Goal: Transaction & Acquisition: Book appointment/travel/reservation

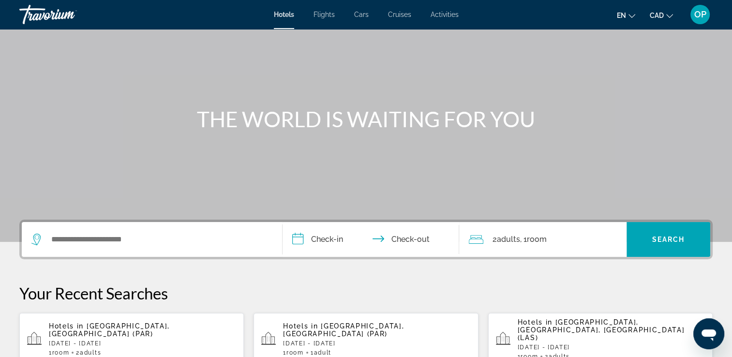
scroll to position [97, 0]
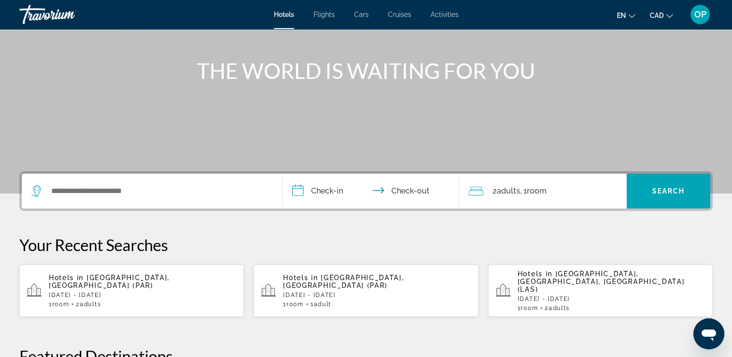
click at [122, 292] on p "[DATE] - [DATE]" at bounding box center [142, 295] width 187 height 7
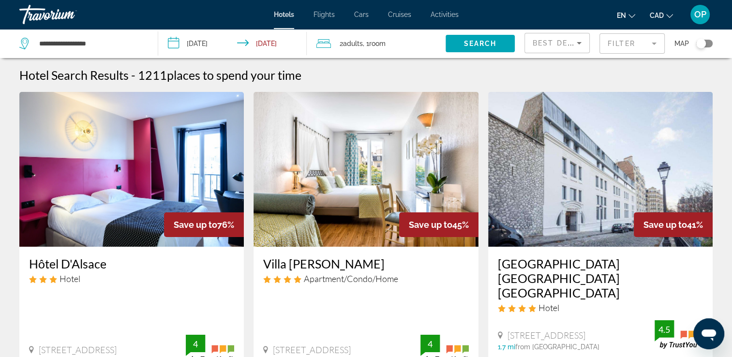
scroll to position [48, 0]
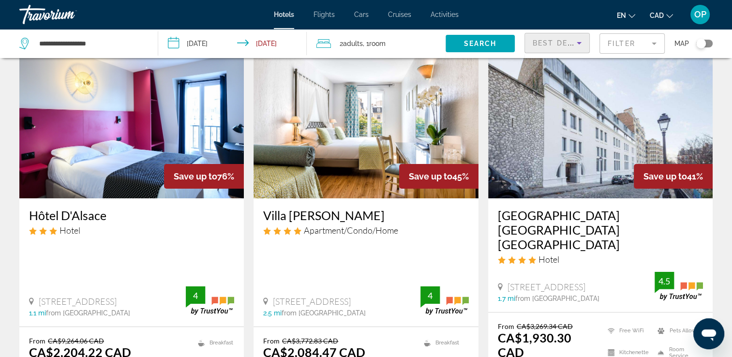
click at [563, 43] on span "Best Deals" at bounding box center [557, 43] width 50 height 8
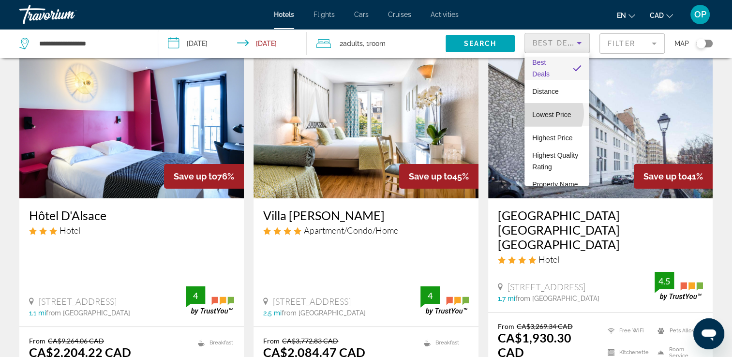
click at [544, 113] on span "Lowest Price" at bounding box center [551, 115] width 39 height 8
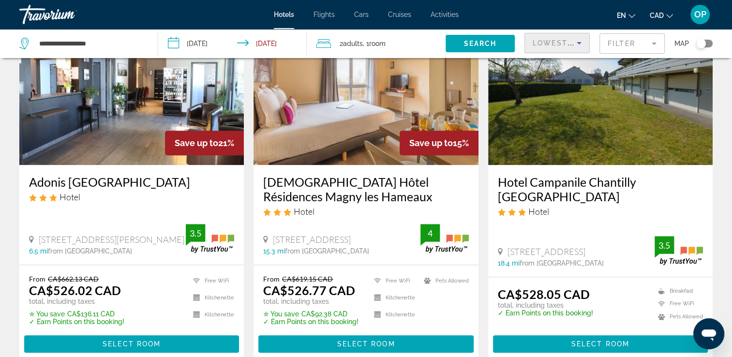
scroll to position [822, 0]
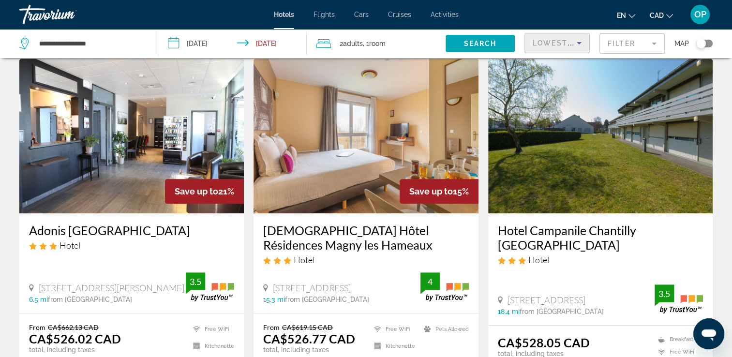
click at [92, 147] on img "Main content" at bounding box center [131, 136] width 224 height 155
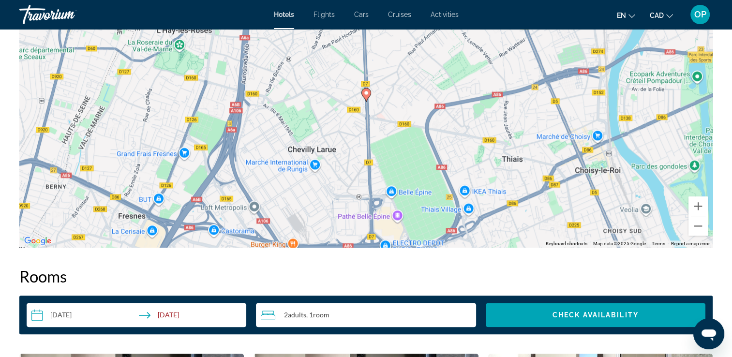
scroll to position [967, 0]
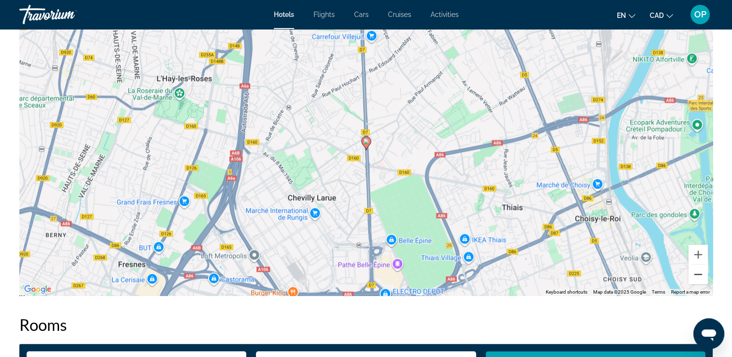
click at [700, 273] on button "Zoom out" at bounding box center [697, 274] width 19 height 19
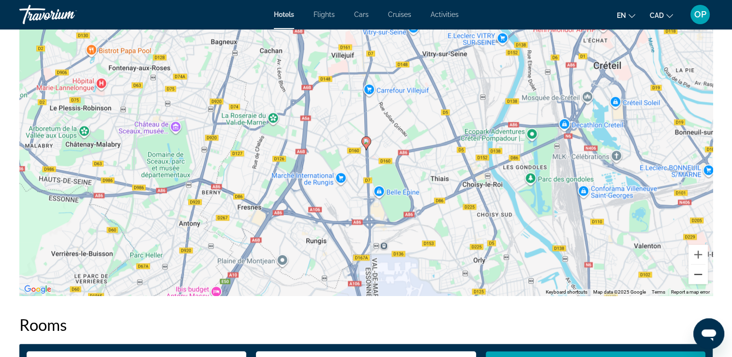
click at [700, 273] on button "Zoom out" at bounding box center [697, 274] width 19 height 19
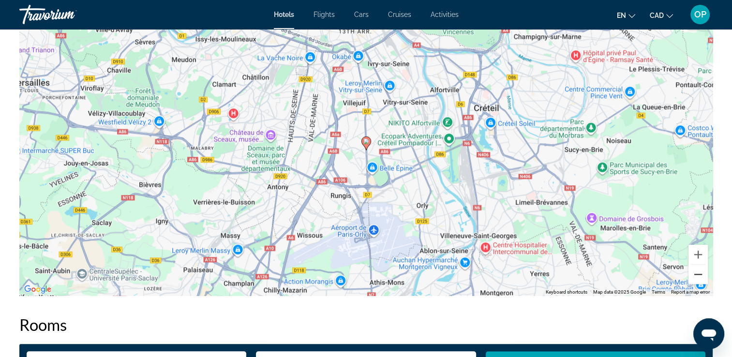
click at [700, 273] on button "Zoom out" at bounding box center [697, 274] width 19 height 19
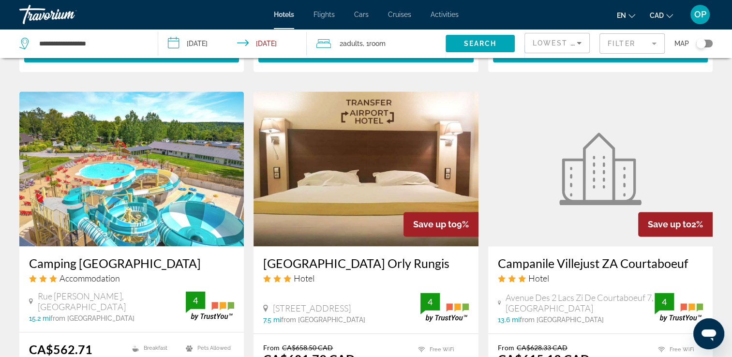
scroll to position [1209, 0]
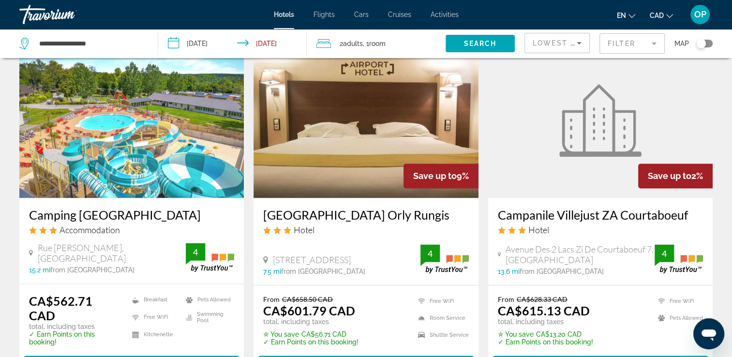
click at [326, 104] on img "Main content" at bounding box center [365, 120] width 224 height 155
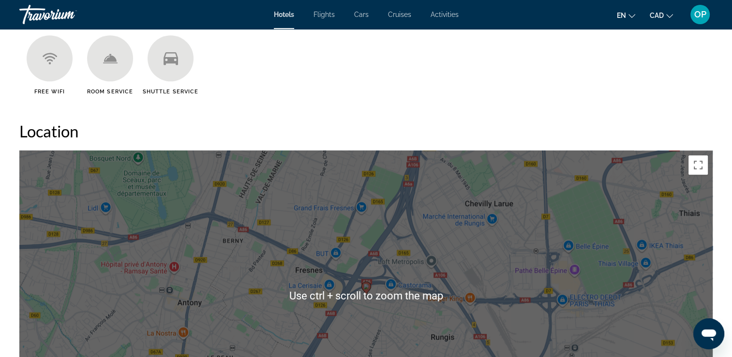
scroll to position [919, 0]
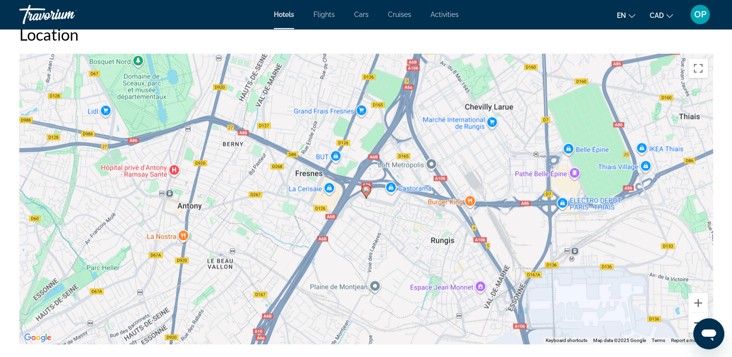
click at [692, 321] on button "Zoom out" at bounding box center [697, 322] width 19 height 19
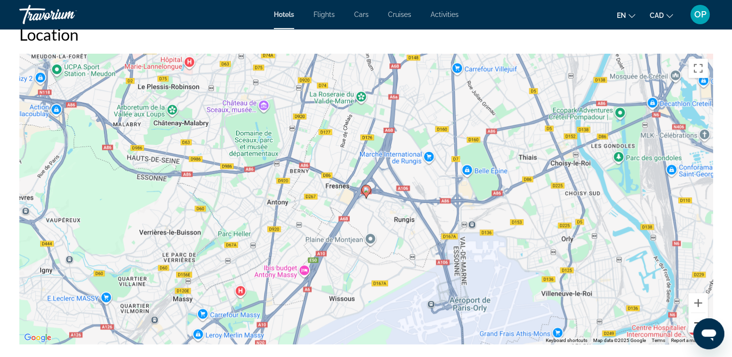
click at [692, 321] on button "Zoom out" at bounding box center [697, 322] width 19 height 19
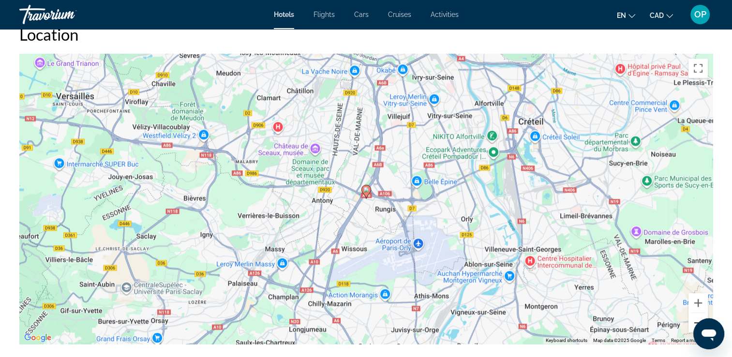
click at [692, 321] on button "Zoom out" at bounding box center [697, 322] width 19 height 19
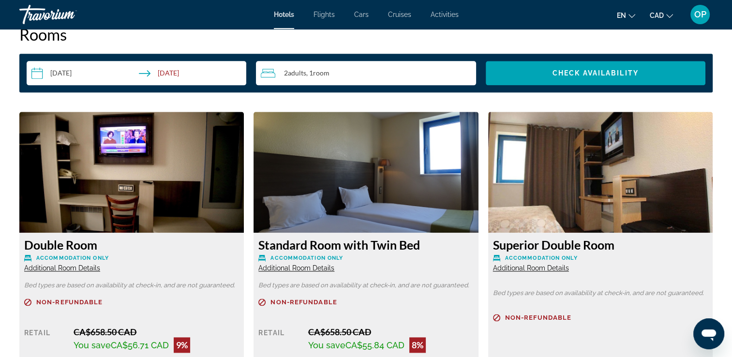
scroll to position [1306, 0]
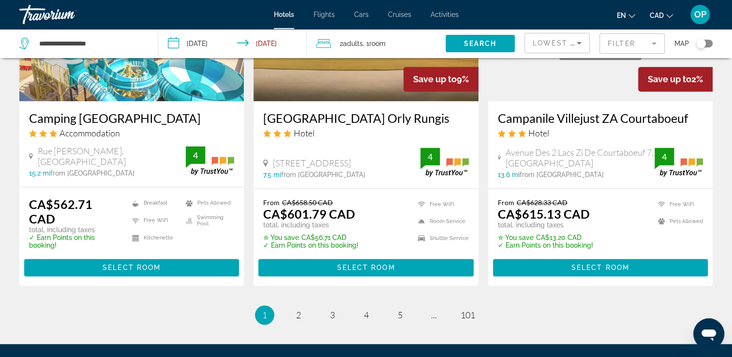
scroll to position [1381, 0]
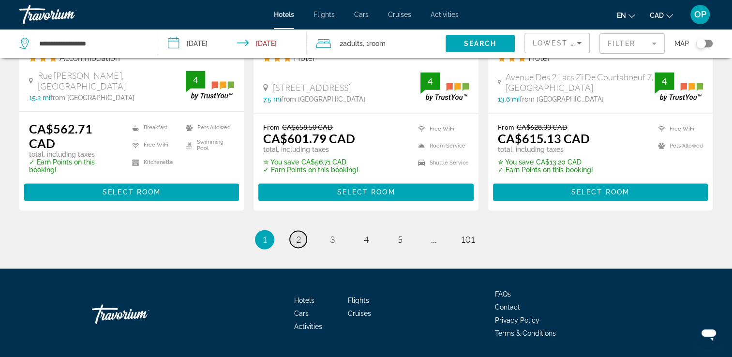
click at [298, 234] on span "2" at bounding box center [298, 239] width 5 height 11
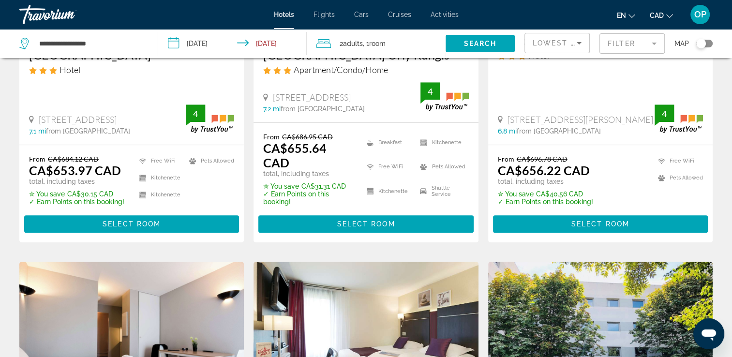
scroll to position [580, 0]
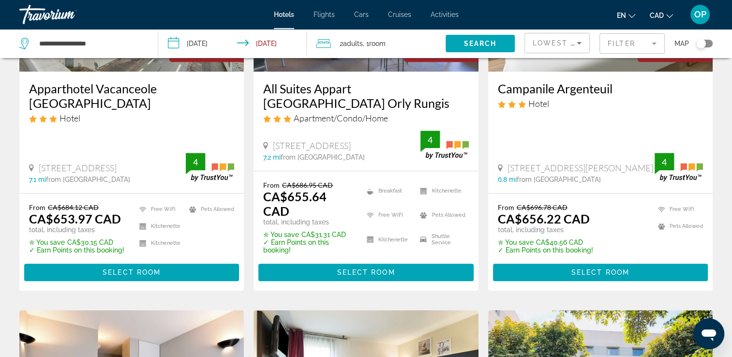
click at [626, 44] on mat-form-field "Filter" at bounding box center [631, 43] width 65 height 20
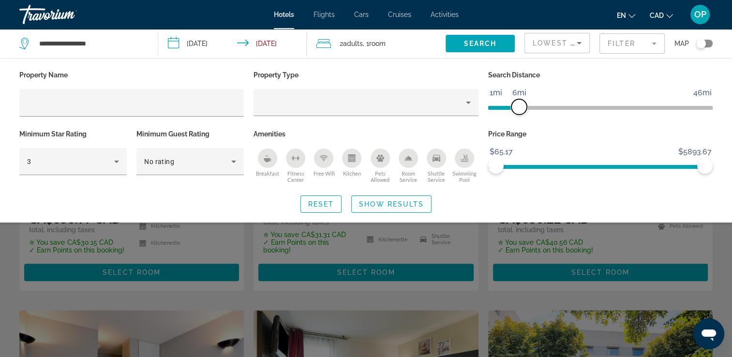
drag, startPoint x: 630, startPoint y: 107, endPoint x: 521, endPoint y: 112, distance: 109.4
click at [521, 112] on span "ngx-slider" at bounding box center [518, 106] width 15 height 15
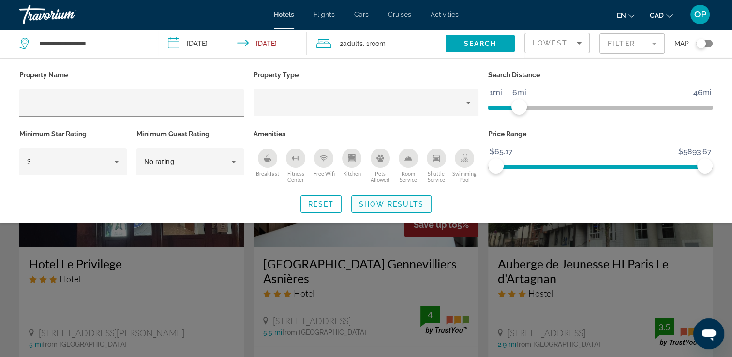
click at [389, 203] on span "Show Results" at bounding box center [391, 204] width 65 height 8
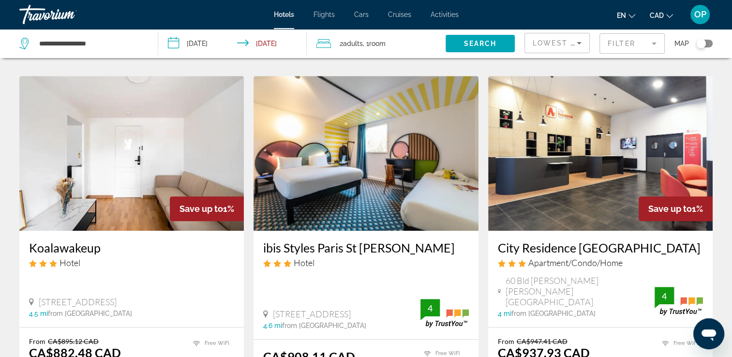
scroll to position [435, 0]
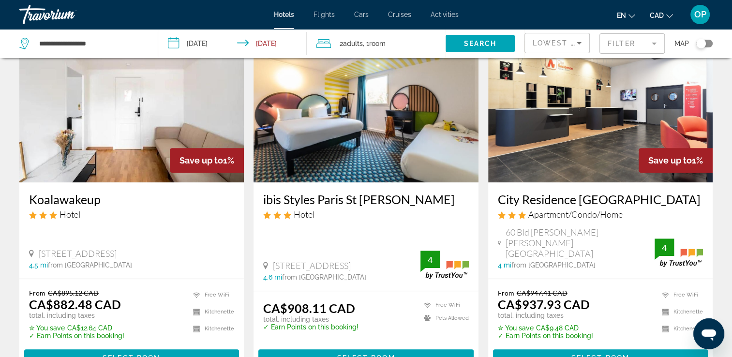
click at [349, 133] on img "Main content" at bounding box center [365, 105] width 224 height 155
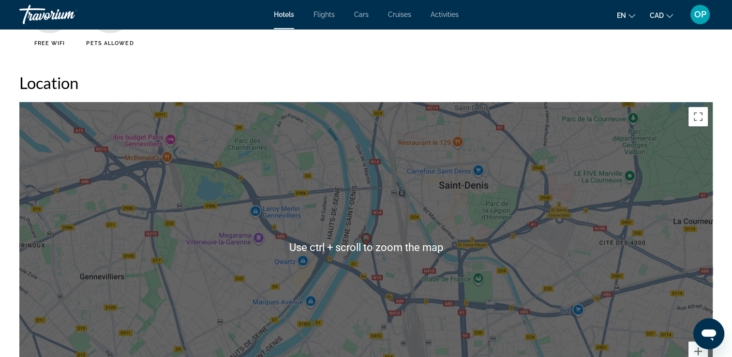
scroll to position [919, 0]
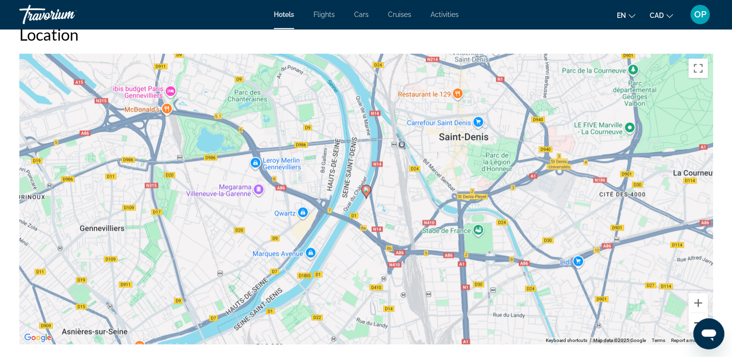
click at [695, 321] on button "Zoom out" at bounding box center [697, 322] width 19 height 19
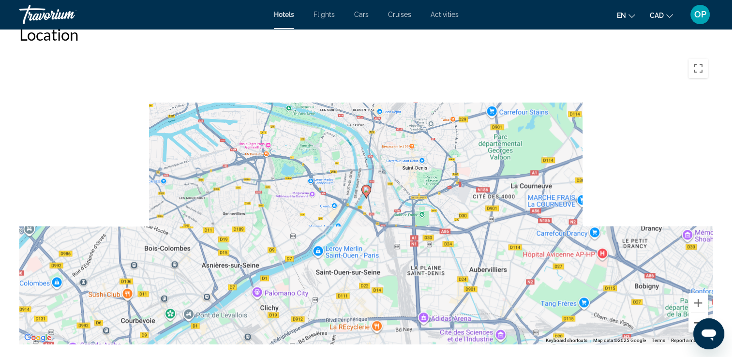
click at [695, 321] on button "Zoom out" at bounding box center [697, 322] width 19 height 19
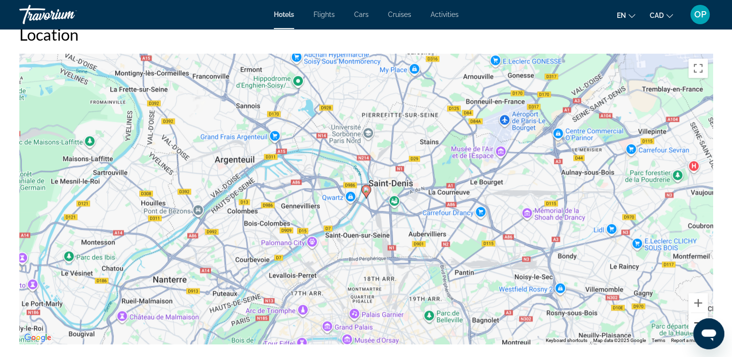
click at [695, 321] on button "Zoom out" at bounding box center [697, 322] width 19 height 19
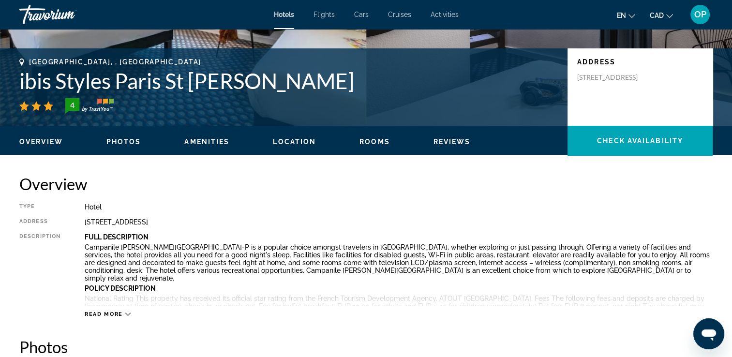
scroll to position [97, 0]
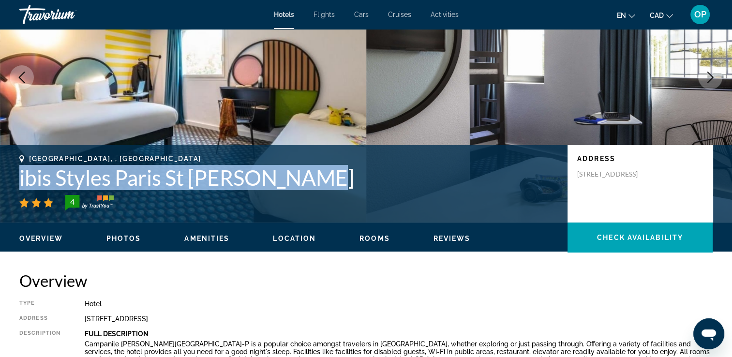
drag, startPoint x: 304, startPoint y: 175, endPoint x: 18, endPoint y: 183, distance: 285.9
click at [18, 183] on div "[GEOGRAPHIC_DATA], , [GEOGRAPHIC_DATA] ibis Styles [GEOGRAPHIC_DATA] St Denis P…" at bounding box center [366, 184] width 732 height 58
drag, startPoint x: 18, startPoint y: 183, endPoint x: 70, endPoint y: 179, distance: 51.9
copy h1 "ibis Styles Paris St [PERSON_NAME]"
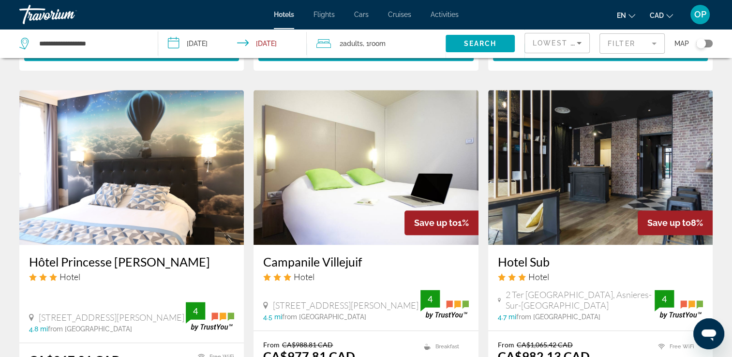
scroll to position [1161, 0]
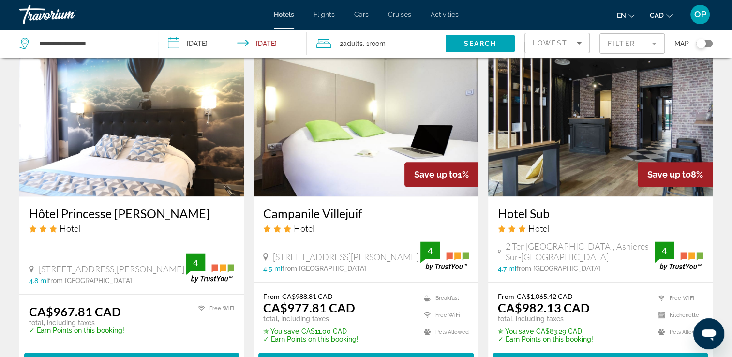
click at [559, 158] on img "Main content" at bounding box center [600, 119] width 224 height 155
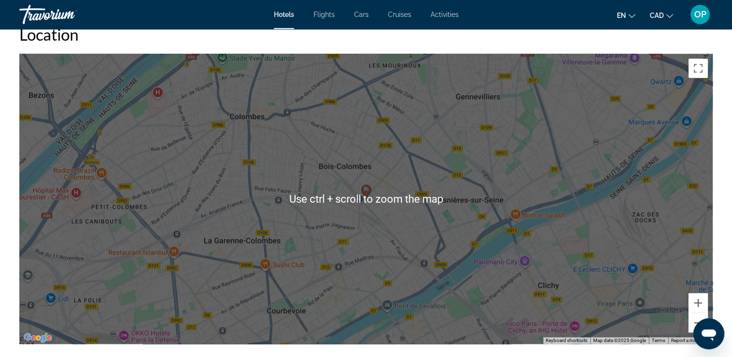
scroll to position [967, 0]
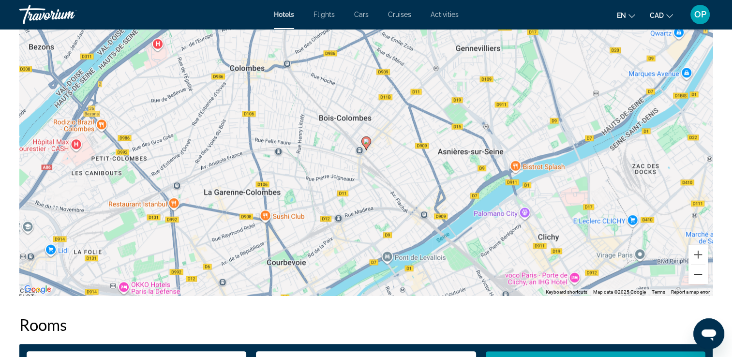
click at [696, 277] on button "Zoom out" at bounding box center [697, 274] width 19 height 19
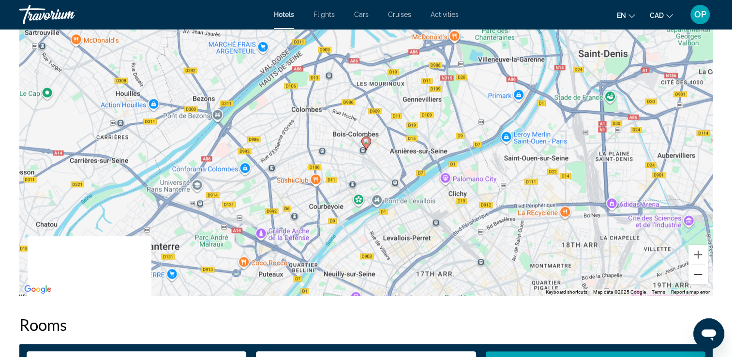
click at [696, 277] on button "Zoom out" at bounding box center [697, 274] width 19 height 19
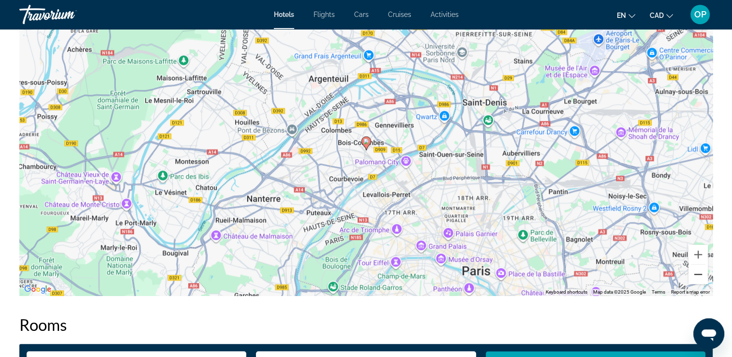
click at [696, 277] on button "Zoom out" at bounding box center [697, 274] width 19 height 19
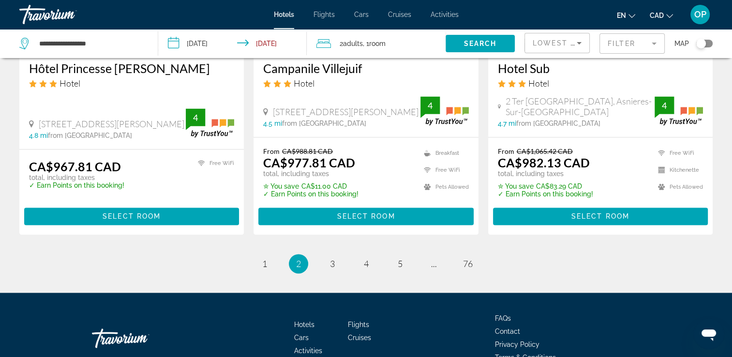
scroll to position [1349, 0]
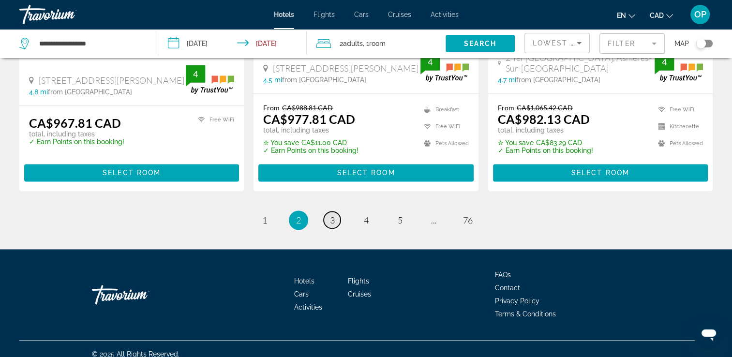
click at [333, 215] on span "3" at bounding box center [332, 220] width 5 height 11
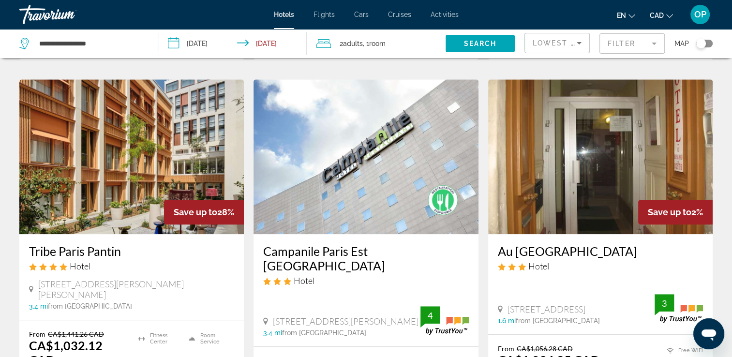
scroll to position [822, 0]
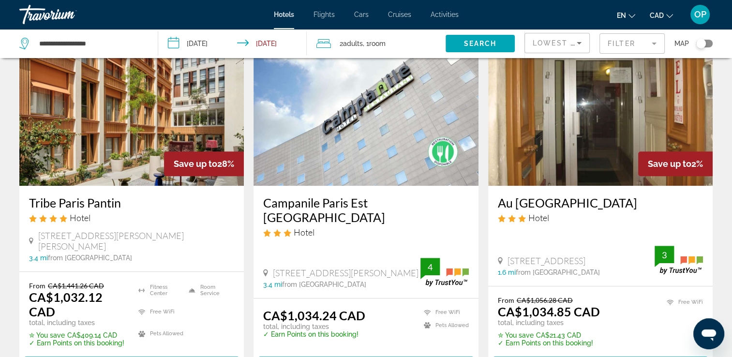
click at [93, 136] on img "Main content" at bounding box center [131, 108] width 224 height 155
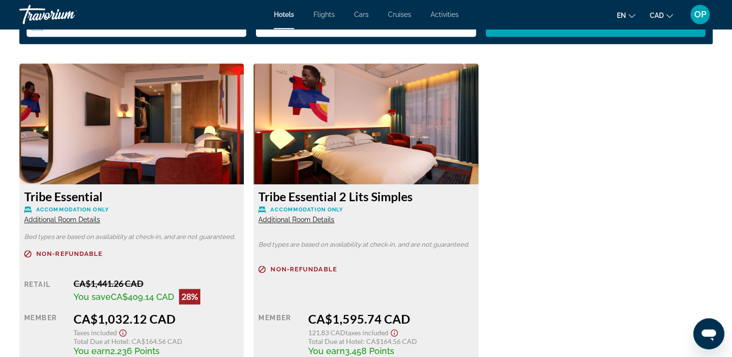
scroll to position [1354, 0]
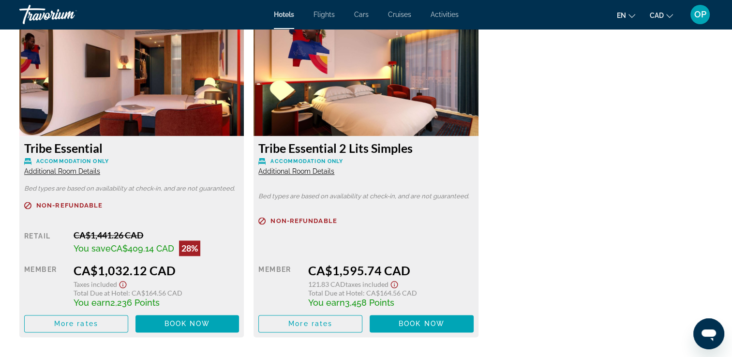
click at [122, 285] on icon "Show Taxes and Fees disclaimer" at bounding box center [122, 284] width 7 height 7
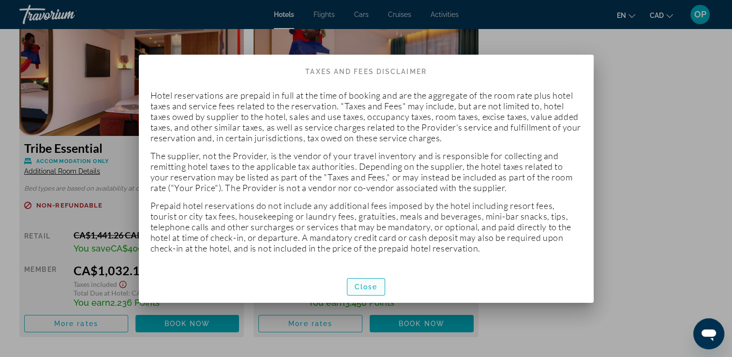
click at [361, 289] on span "Close" at bounding box center [365, 287] width 23 height 8
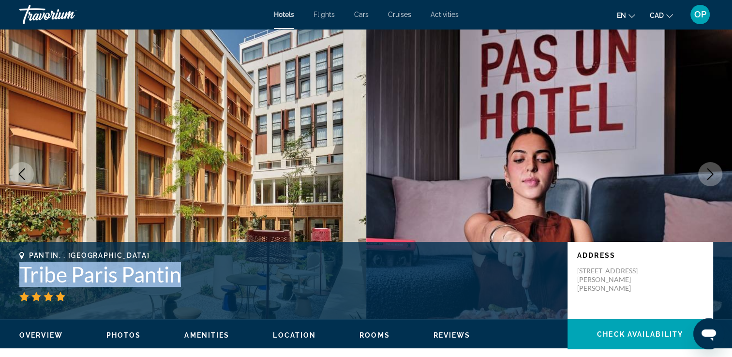
drag, startPoint x: 24, startPoint y: 272, endPoint x: 178, endPoint y: 273, distance: 154.3
click at [178, 273] on h1 "Tribe Paris Pantin" at bounding box center [288, 274] width 538 height 25
drag, startPoint x: 178, startPoint y: 273, endPoint x: 162, endPoint y: 277, distance: 16.9
copy h1 "Tribe Paris Pantin"
click at [709, 177] on icon "Next image" at bounding box center [710, 174] width 6 height 12
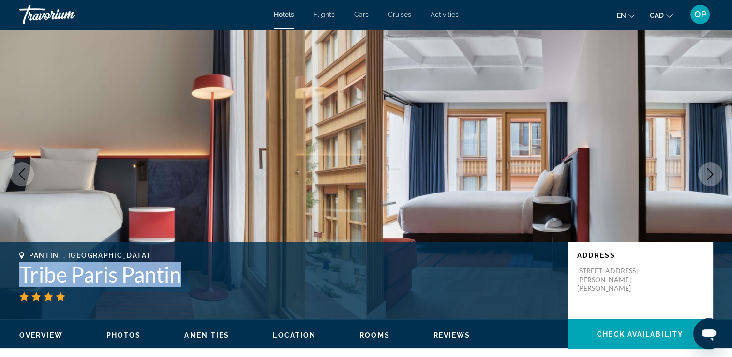
click at [709, 177] on icon "Next image" at bounding box center [710, 174] width 6 height 12
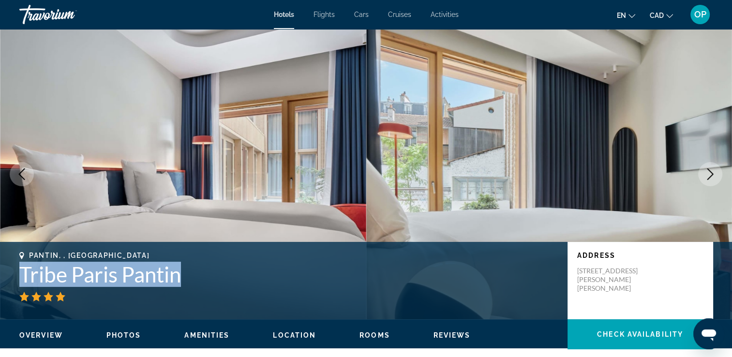
click at [709, 177] on icon "Next image" at bounding box center [710, 174] width 6 height 12
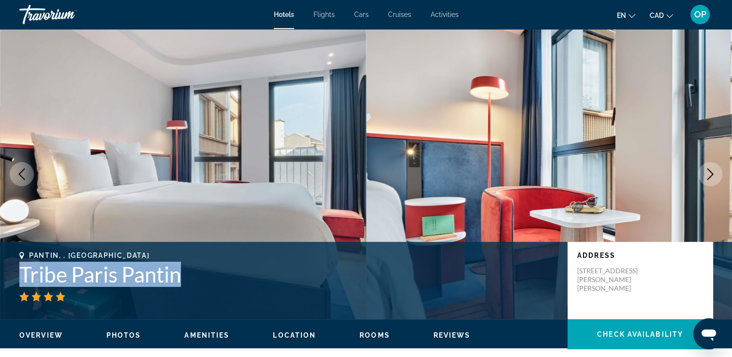
click at [709, 177] on icon "Next image" at bounding box center [710, 174] width 6 height 12
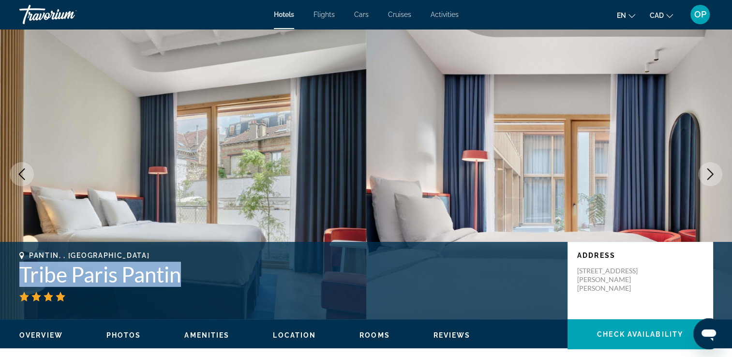
click at [709, 177] on icon "Next image" at bounding box center [710, 174] width 6 height 12
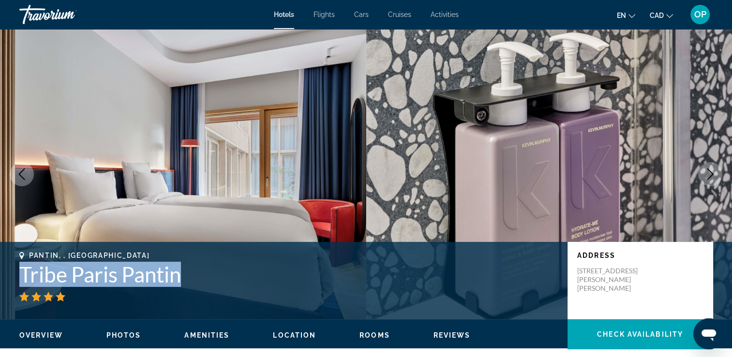
click at [709, 177] on icon "Next image" at bounding box center [710, 174] width 6 height 12
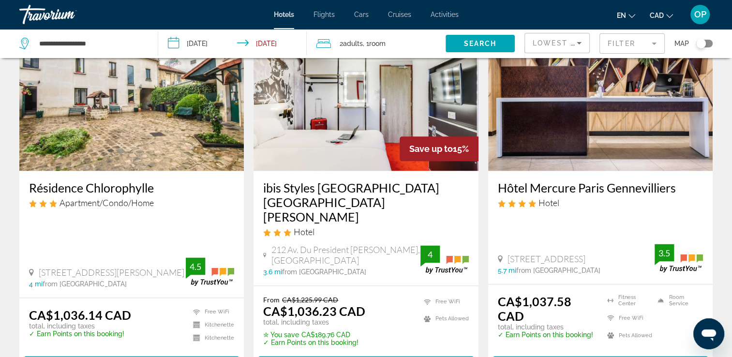
scroll to position [1161, 0]
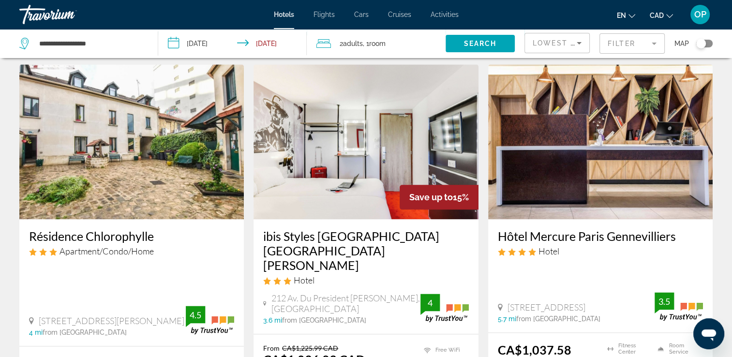
click at [316, 134] on img "Main content" at bounding box center [365, 141] width 224 height 155
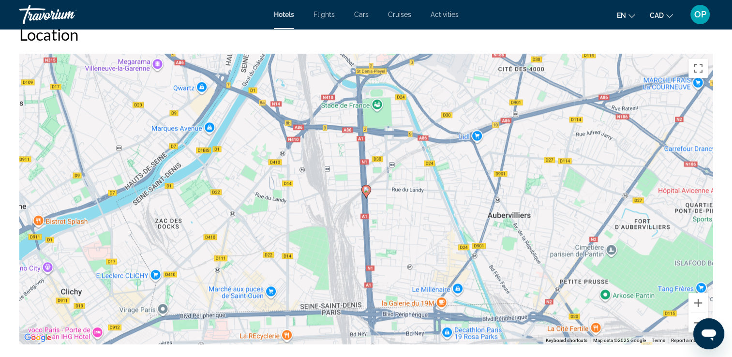
scroll to position [967, 0]
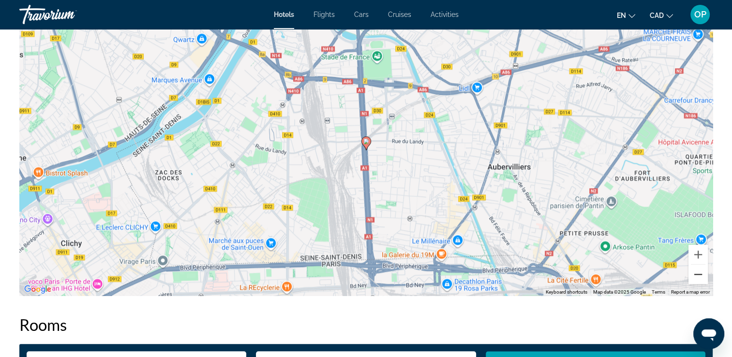
click at [696, 278] on button "Zoom out" at bounding box center [697, 274] width 19 height 19
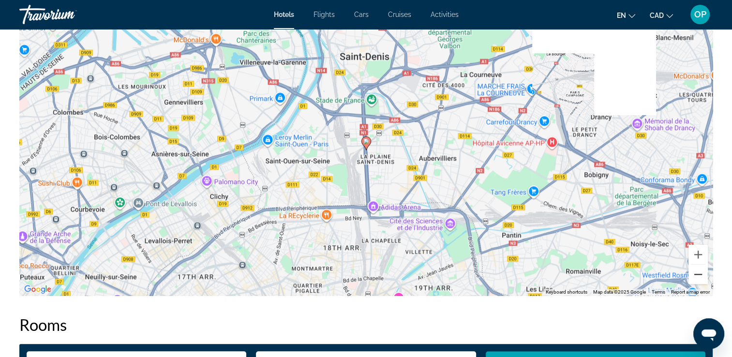
click at [696, 278] on button "Zoom out" at bounding box center [697, 274] width 19 height 19
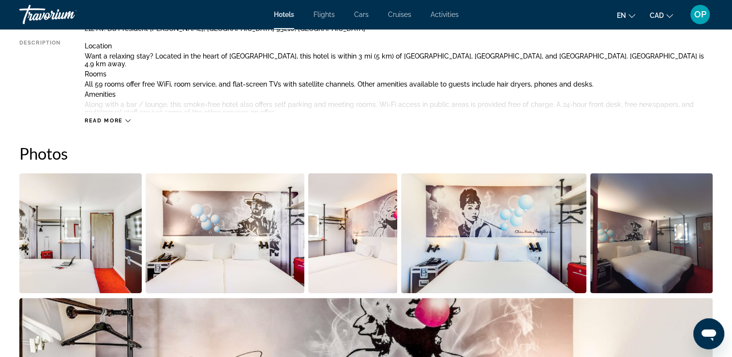
scroll to position [48, 0]
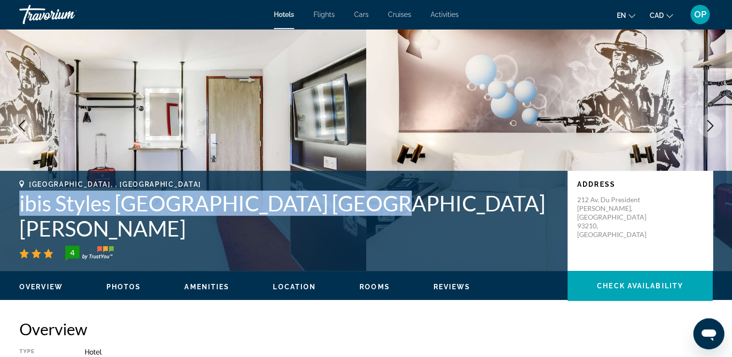
drag, startPoint x: 11, startPoint y: 228, endPoint x: 328, endPoint y: 231, distance: 317.2
click at [328, 231] on div "[GEOGRAPHIC_DATA], , [GEOGRAPHIC_DATA] ibis Styles [GEOGRAPHIC_DATA] [GEOGRAPHI…" at bounding box center [366, 220] width 732 height 81
drag, startPoint x: 328, startPoint y: 231, endPoint x: 269, endPoint y: 229, distance: 59.0
copy h1 "ibis Styles [GEOGRAPHIC_DATA] [GEOGRAPHIC_DATA][PERSON_NAME]"
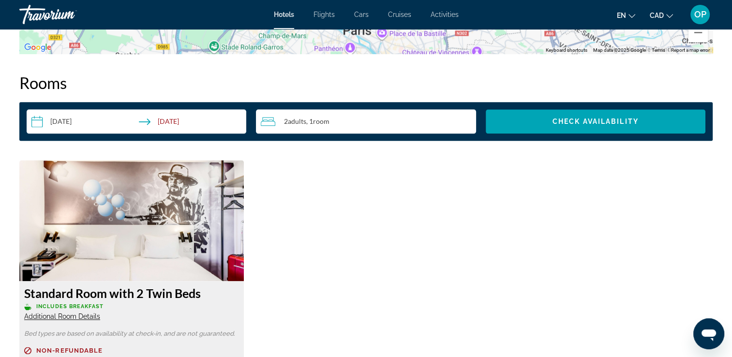
scroll to position [1306, 0]
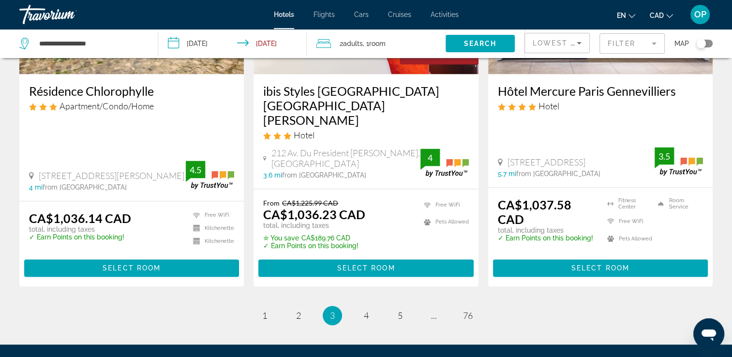
scroll to position [1358, 0]
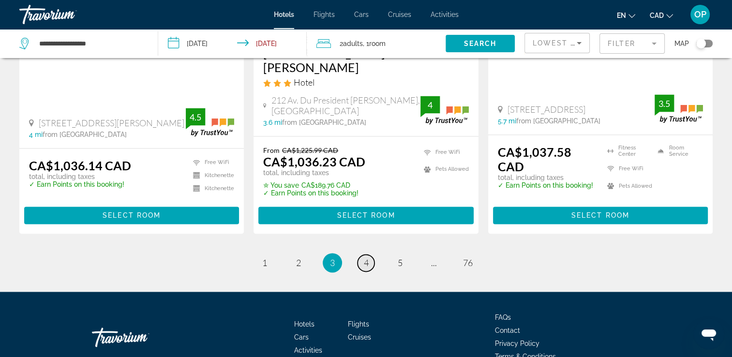
click at [364, 257] on span "4" at bounding box center [366, 262] width 5 height 11
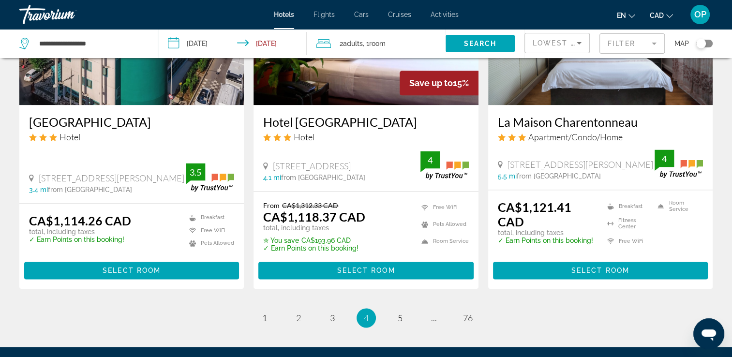
scroll to position [1306, 0]
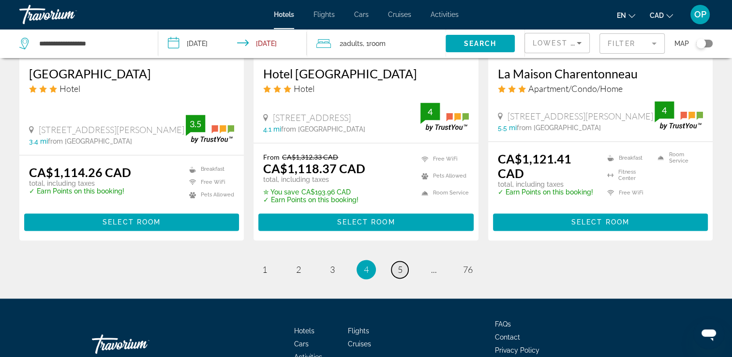
click at [399, 264] on span "5" at bounding box center [399, 269] width 5 height 11
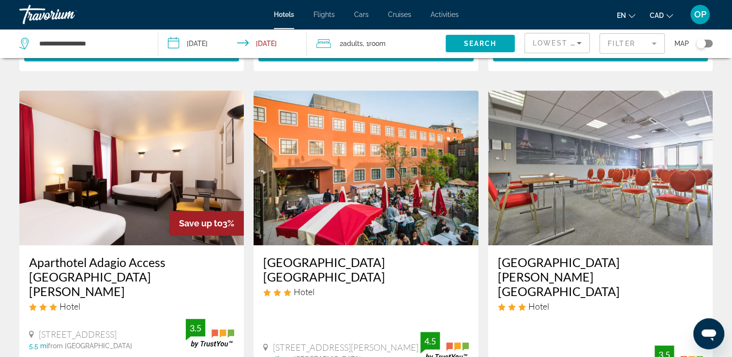
scroll to position [435, 0]
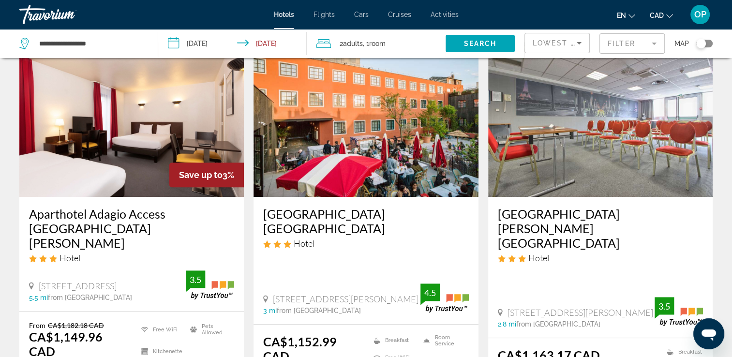
click at [363, 132] on img "Main content" at bounding box center [365, 119] width 224 height 155
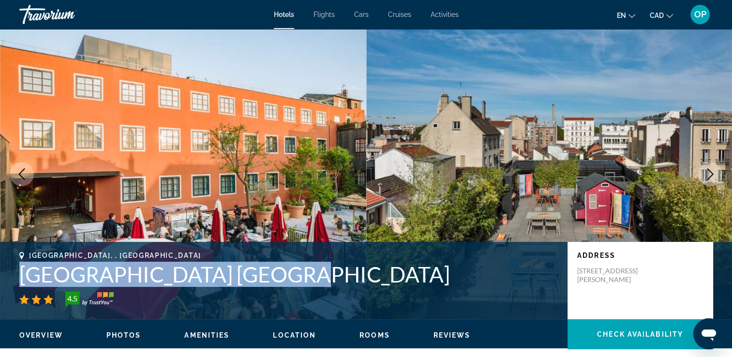
drag, startPoint x: 257, startPoint y: 278, endPoint x: 23, endPoint y: 275, distance: 233.6
click at [23, 275] on h1 "[GEOGRAPHIC_DATA] [GEOGRAPHIC_DATA]" at bounding box center [288, 274] width 538 height 25
copy h1 "[GEOGRAPHIC_DATA] [GEOGRAPHIC_DATA]"
